Goal: Task Accomplishment & Management: Complete application form

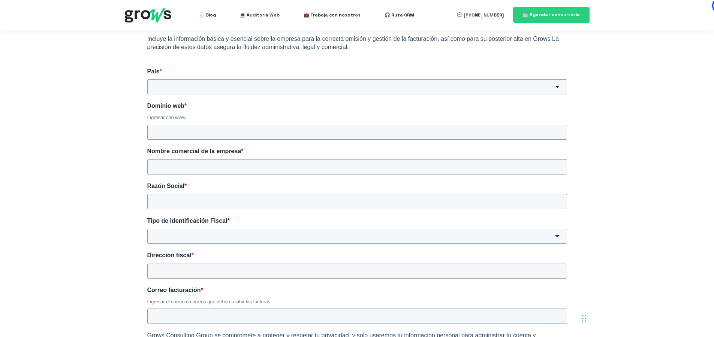
scroll to position [75, 0]
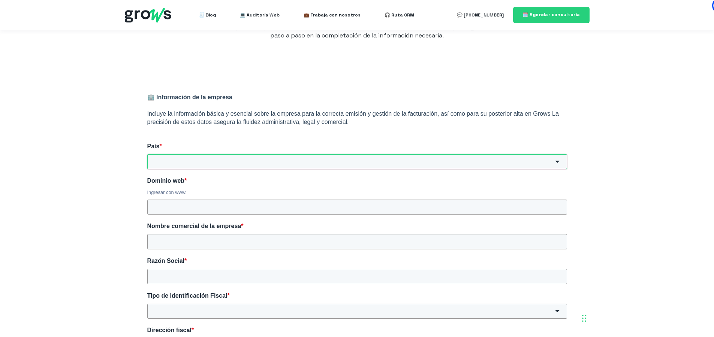
click at [258, 157] on input "País *" at bounding box center [357, 161] width 420 height 15
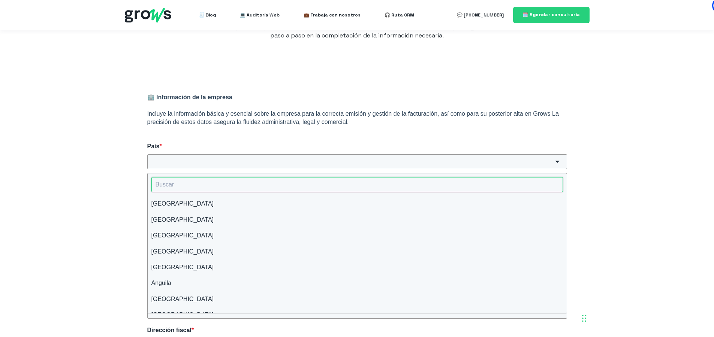
click at [218, 185] on input "HubSpot Form" at bounding box center [357, 184] width 412 height 15
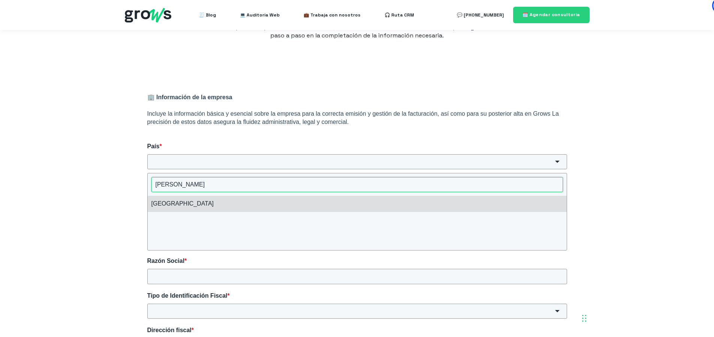
type input "[PERSON_NAME]"
click at [192, 204] on li "[GEOGRAPHIC_DATA]" at bounding box center [357, 204] width 419 height 16
type input "[GEOGRAPHIC_DATA]"
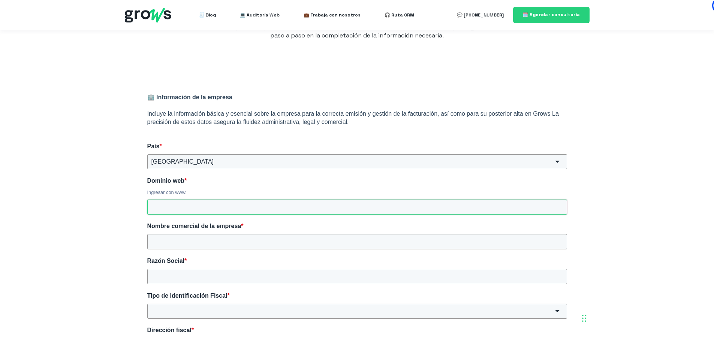
click at [190, 204] on input "Dominio web *" at bounding box center [357, 207] width 420 height 15
type input "[DOMAIN_NAME]"
drag, startPoint x: 320, startPoint y: 241, endPoint x: 118, endPoint y: 237, distance: 202.0
click at [118, 237] on div "🏢 Información de la empresa Incluye la información básica y esencial sobre la e…" at bounding box center [357, 317] width 714 height 492
type input "UNIVERSIDAD DE CIENCIAS APLICADAS Y AMBIENTALES"
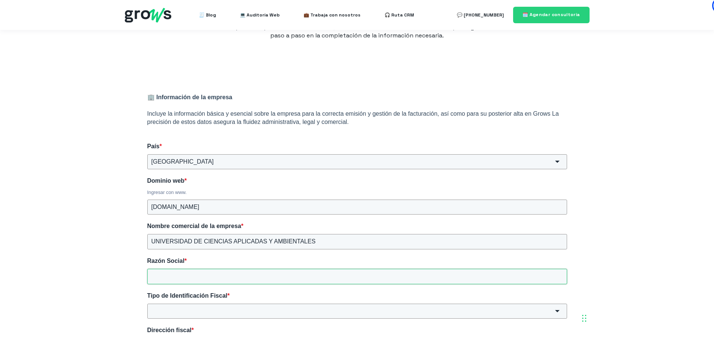
click at [164, 274] on input "Razón Social *" at bounding box center [357, 276] width 420 height 15
paste input "UNIVERSIDAD DE CIENCIAS APLICADAS Y AMBIENTALES"
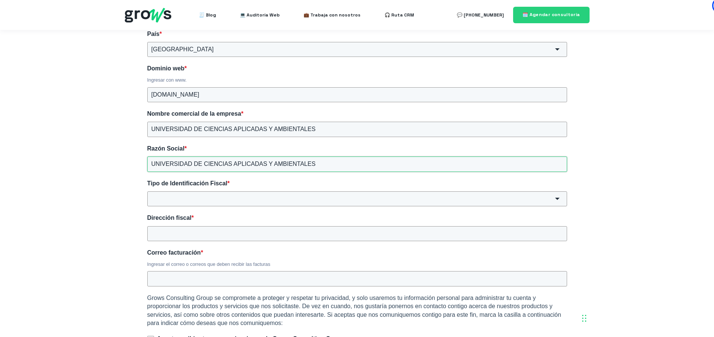
scroll to position [225, 0]
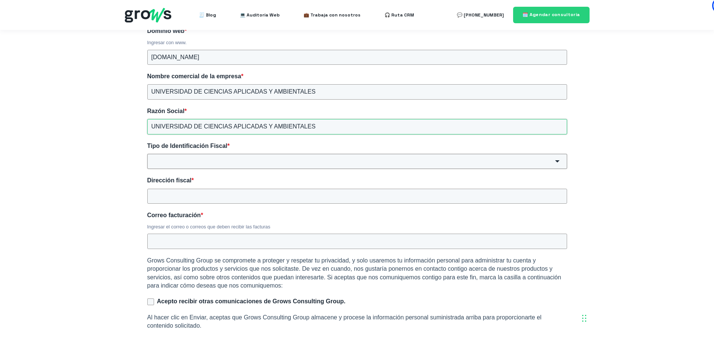
type input "UNIVERSIDAD DE CIENCIAS APLICADAS Y AMBIENTALES"
click at [212, 162] on input "Tipo de Identificación Fiscal *" at bounding box center [357, 161] width 420 height 15
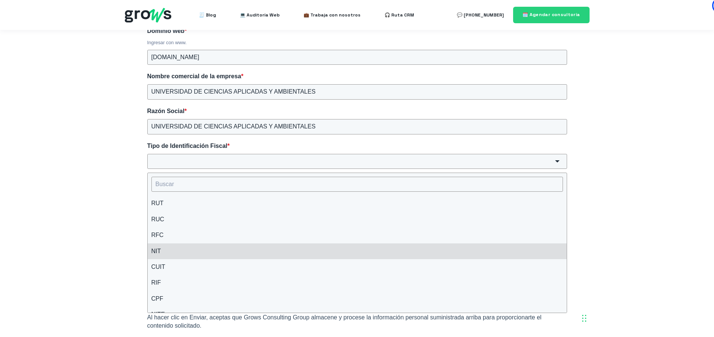
click at [166, 249] on li "NIT" at bounding box center [357, 252] width 419 height 16
type input "NIT"
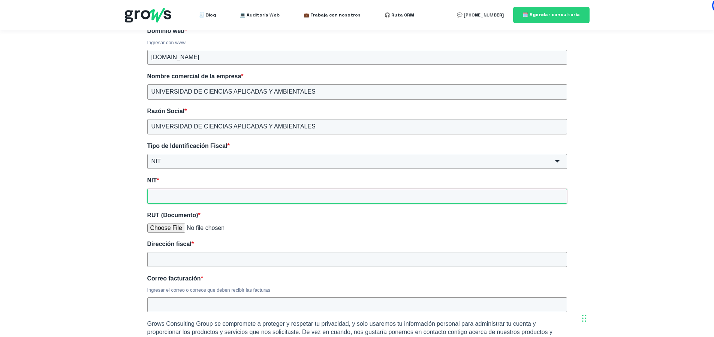
click at [193, 197] on input "NIT *" at bounding box center [357, 196] width 420 height 15
type input "860403721"
click at [166, 230] on input "RUT (Documento) *" at bounding box center [357, 229] width 420 height 10
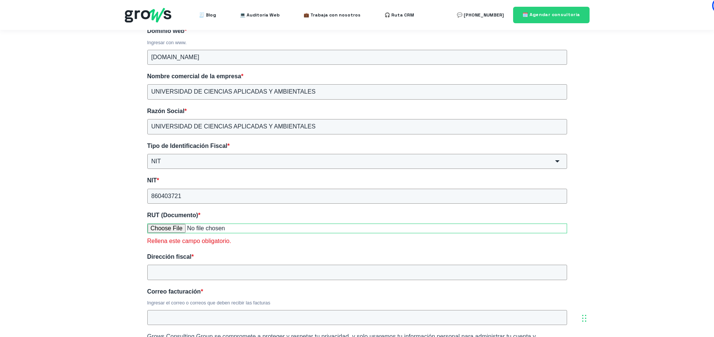
type input "C:\fakepath\RUT de la UDCA 26082025.pdf"
click at [181, 195] on input "860403721" at bounding box center [357, 196] width 420 height 15
type input "8604037212"
click at [260, 243] on div "Se terminó de cargar el archivo" at bounding box center [357, 240] width 420 height 8
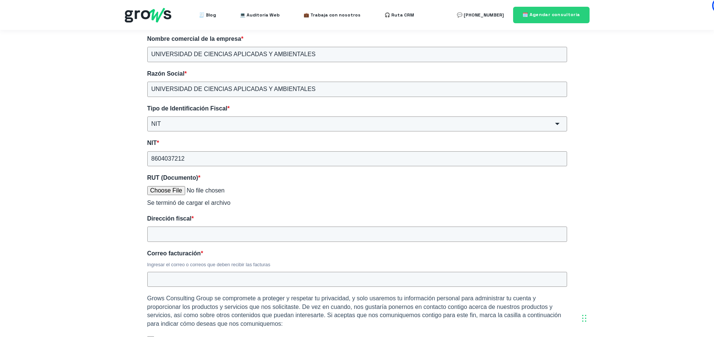
scroll to position [300, 0]
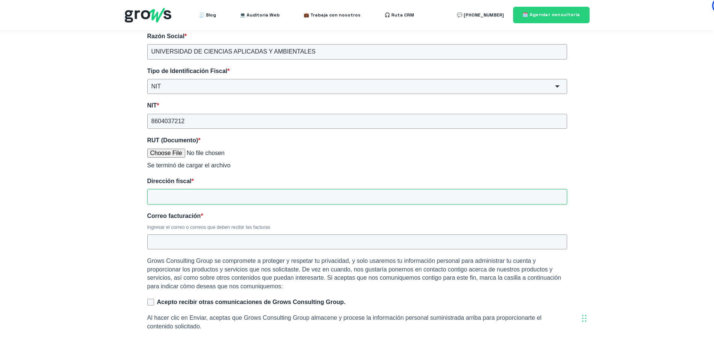
click at [228, 198] on input "Dirección fiscal *" at bounding box center [357, 196] width 420 height 15
type input "CALLE 4 A BIS 23 A 07"
click at [229, 236] on input "Correo facturación *" at bounding box center [357, 242] width 420 height 15
type input "[EMAIL_ADDRESS][DOMAIN_NAME]"
click at [152, 302] on input "Acepto recibir otras comunicaciones de Grows Consulting Group." at bounding box center [150, 302] width 7 height 7
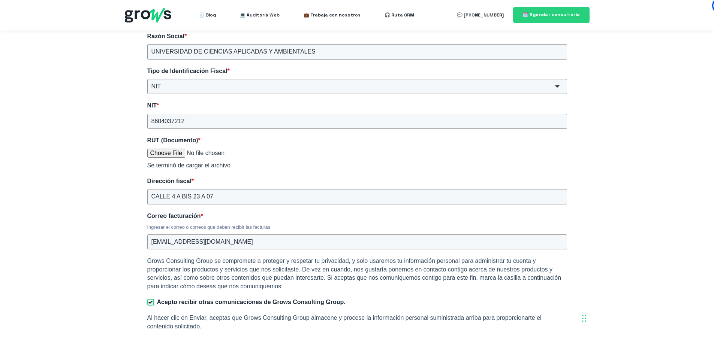
checkbox input "true"
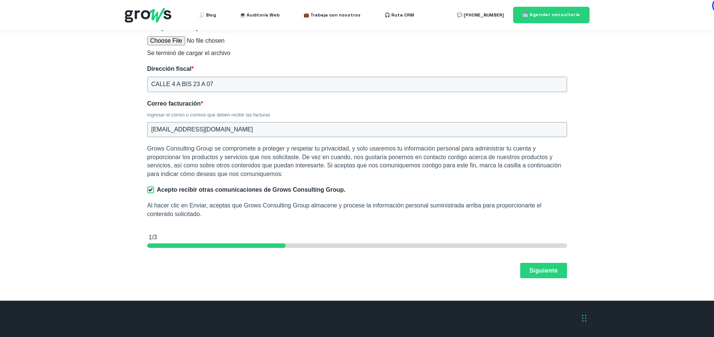
scroll to position [450, 0]
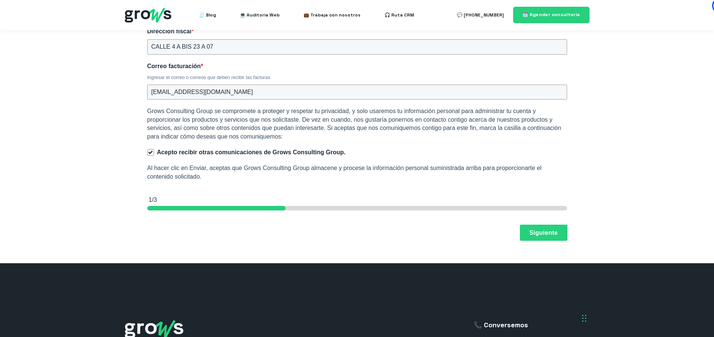
click at [548, 232] on button "Siguiente" at bounding box center [543, 233] width 46 height 16
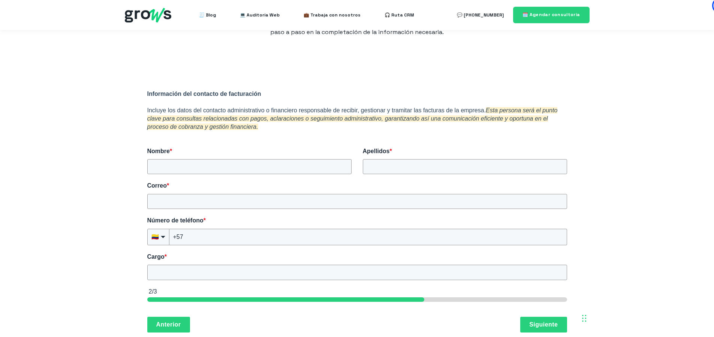
scroll to position [41, 0]
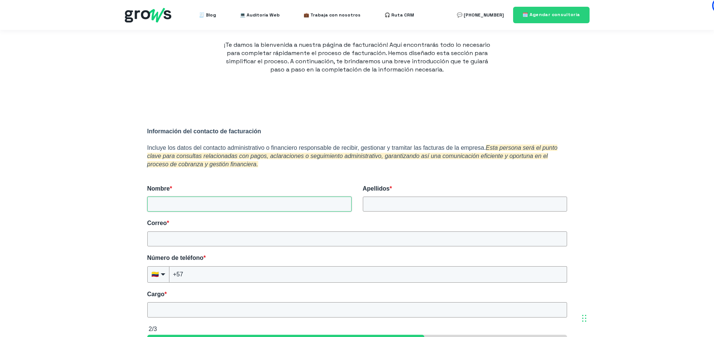
click at [243, 202] on input "Nombre *" at bounding box center [249, 204] width 204 height 15
type input "[PERSON_NAME]"
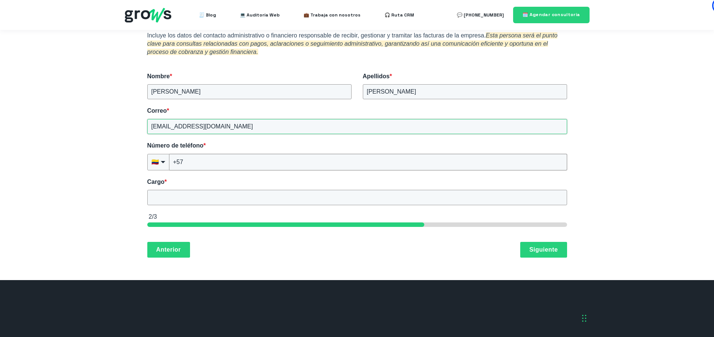
type input "[EMAIL_ADDRESS][DOMAIN_NAME]"
click at [198, 160] on input "+57" at bounding box center [368, 162] width 398 height 16
click at [191, 199] on div "Cargo *" at bounding box center [357, 191] width 420 height 27
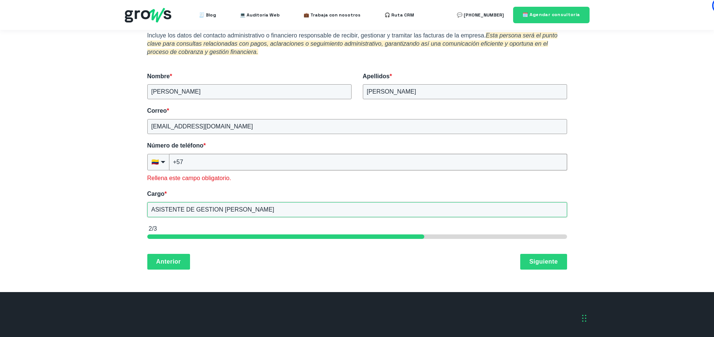
type input "ASISTENTE DE GESTION [PERSON_NAME]"
click at [196, 160] on input "+57" at bounding box center [368, 162] width 398 height 16
click at [288, 159] on input "+57(601" at bounding box center [368, 162] width 398 height 16
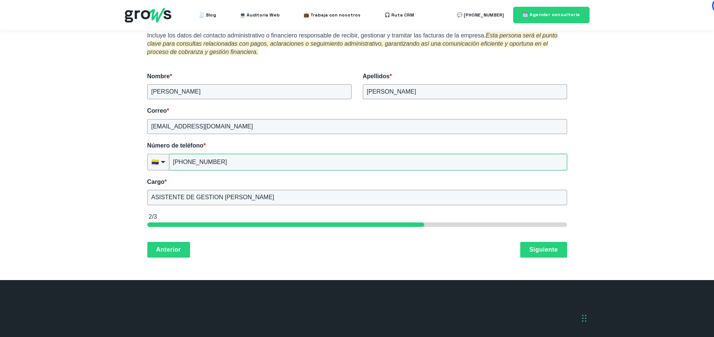
type input "[PHONE_NUMBER]"
click at [543, 249] on button "Siguiente" at bounding box center [543, 250] width 46 height 16
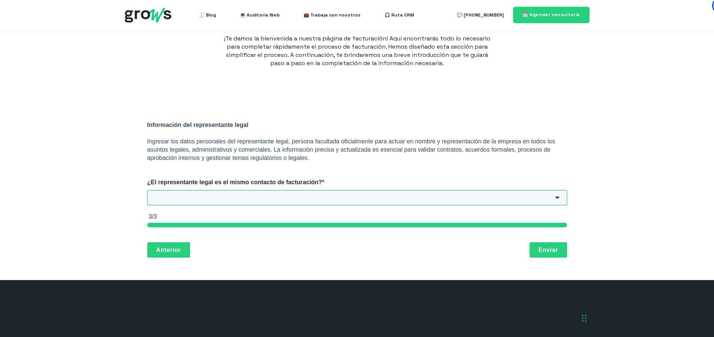
click at [218, 198] on input "¿El representante legal es el mismo contacto de facturación? *" at bounding box center [357, 197] width 420 height 15
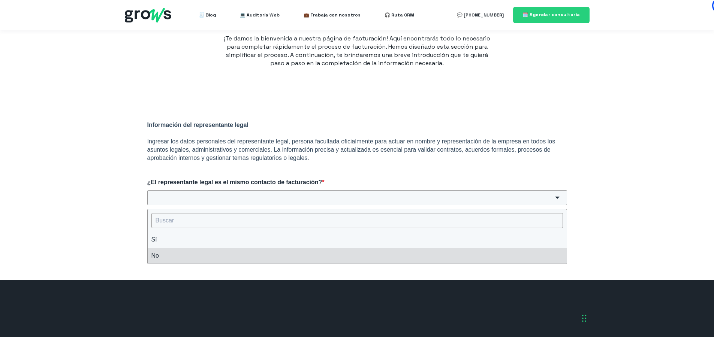
click at [179, 251] on li "No" at bounding box center [357, 256] width 419 height 16
type input "No"
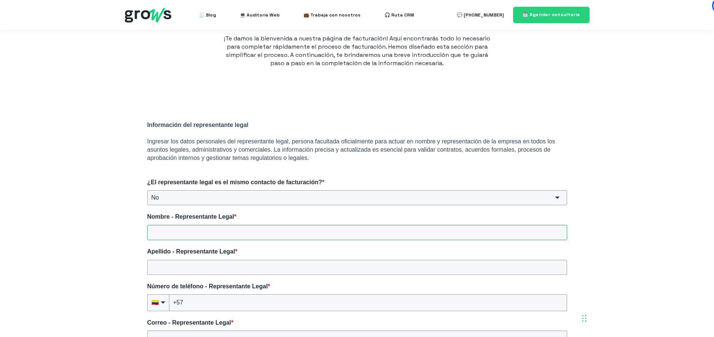
click at [238, 229] on input "Nombre - Representante Legal *" at bounding box center [357, 232] width 420 height 15
drag, startPoint x: 277, startPoint y: 231, endPoint x: 208, endPoint y: 233, distance: 69.4
click at [208, 233] on input "[PERSON_NAME]" at bounding box center [357, 232] width 420 height 15
type input "[PERSON_NAME]"
click at [190, 274] on input "Apellido - Representante Legal *" at bounding box center [357, 267] width 420 height 15
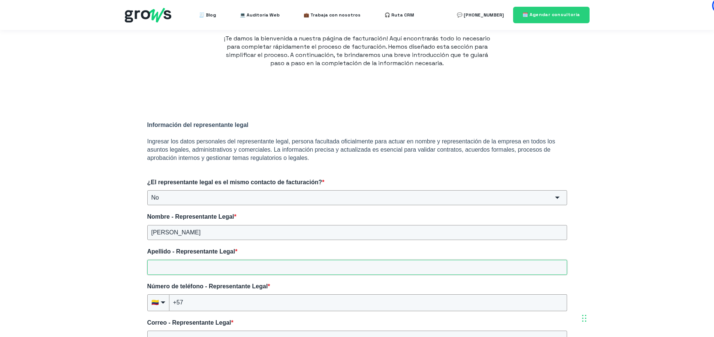
paste input "[PERSON_NAME]"
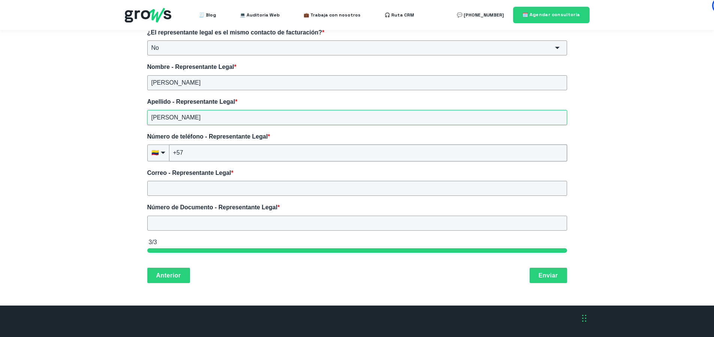
type input "[PERSON_NAME]"
click at [196, 148] on input "+57" at bounding box center [368, 153] width 398 height 16
type input "[PHONE_NUMBER]"
click at [193, 189] on input "Correo - Representante Legal *" at bounding box center [357, 188] width 420 height 15
type input "[EMAIL_ADDRESS][DOMAIN_NAME]"
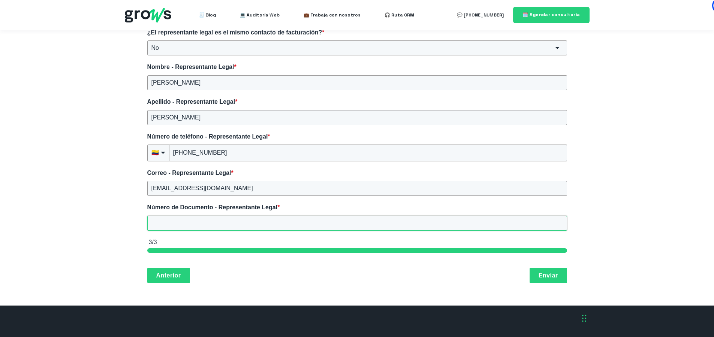
click at [214, 219] on input "Número de Documento - Representante Legal *" at bounding box center [357, 223] width 420 height 15
click at [228, 228] on input "71755" at bounding box center [357, 223] width 420 height 15
type input "71755391"
click at [287, 283] on div "Anterior Enviar" at bounding box center [357, 276] width 420 height 16
click at [535, 272] on button "Enviar" at bounding box center [548, 276] width 37 height 16
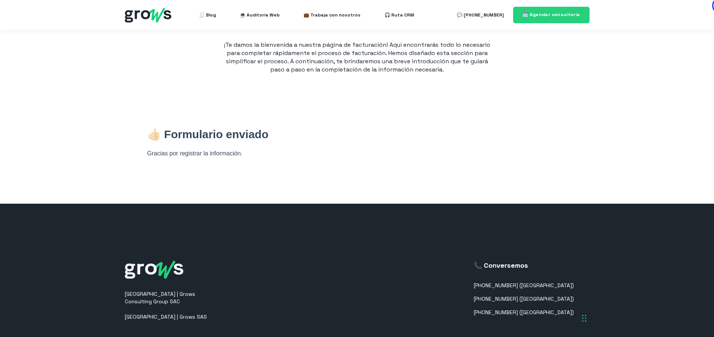
scroll to position [0, 0]
